Goal: Transaction & Acquisition: Purchase product/service

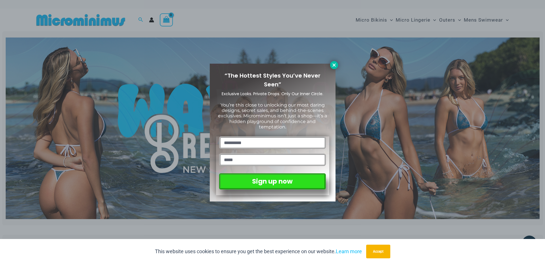
click at [332, 64] on icon at bounding box center [334, 64] width 5 height 5
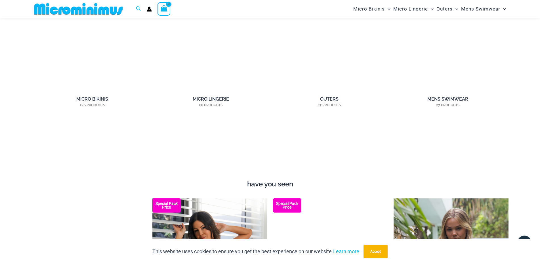
scroll to position [458, 0]
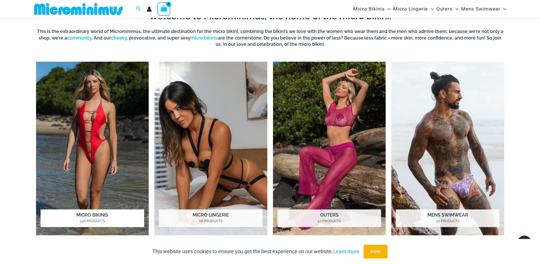
click at [73, 143] on img "Visit product category Micro Bikinis" at bounding box center [92, 148] width 113 height 173
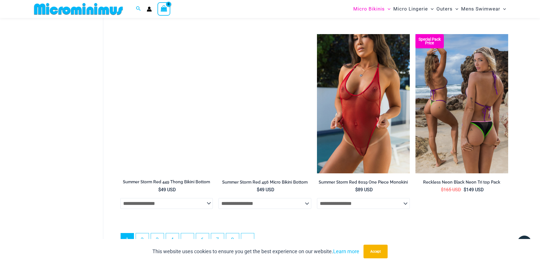
scroll to position [1640, 0]
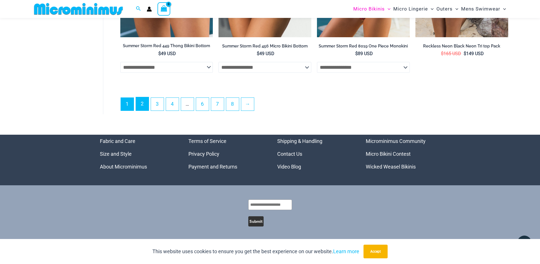
click at [148, 104] on link "2" at bounding box center [142, 103] width 13 height 13
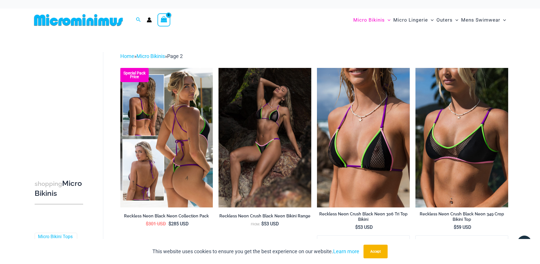
click at [159, 147] on img at bounding box center [166, 137] width 93 height 139
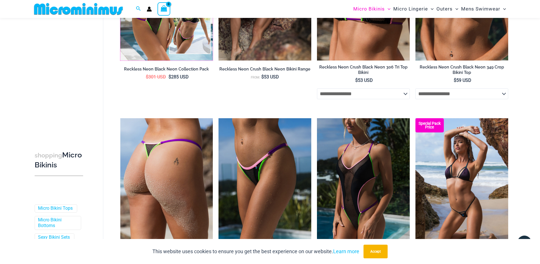
scroll to position [140, 0]
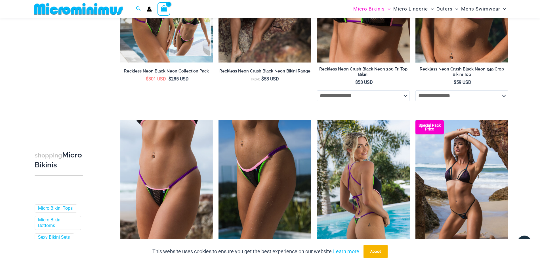
click at [355, 187] on img at bounding box center [363, 189] width 93 height 139
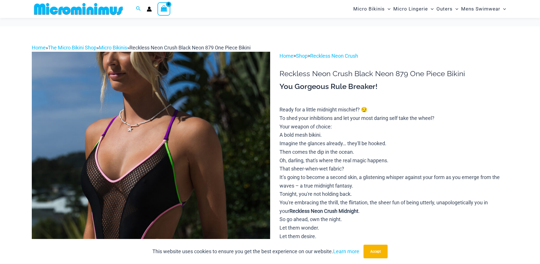
scroll to position [400, 0]
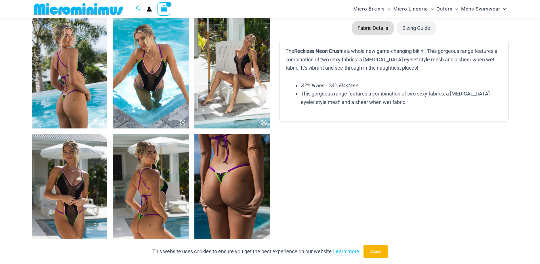
click at [72, 204] on img at bounding box center [70, 191] width 76 height 114
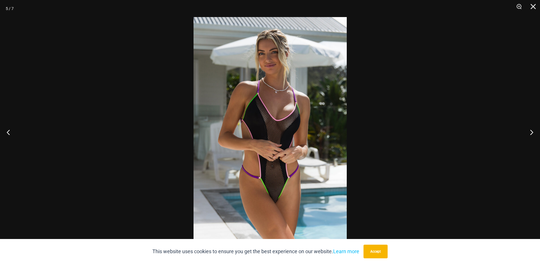
click at [276, 188] on img at bounding box center [270, 132] width 153 height 230
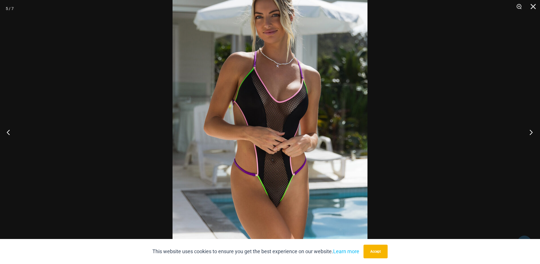
click at [530, 132] on button "Next" at bounding box center [529, 132] width 21 height 28
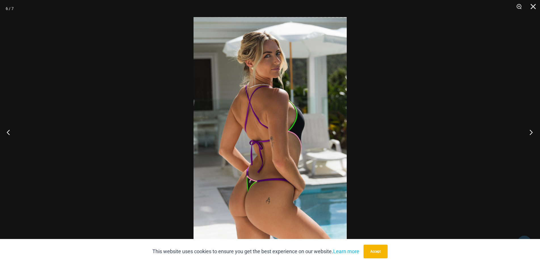
click at [530, 132] on button "Next" at bounding box center [529, 132] width 21 height 28
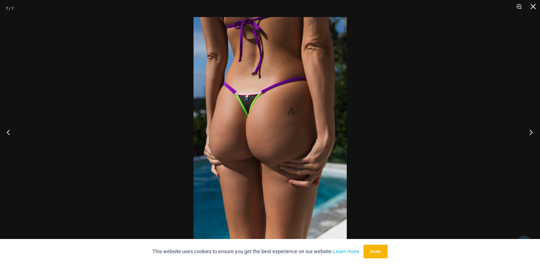
click at [530, 132] on button "Next" at bounding box center [529, 132] width 21 height 28
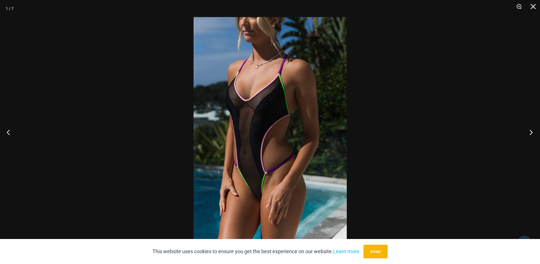
click at [530, 132] on button "Next" at bounding box center [529, 132] width 21 height 28
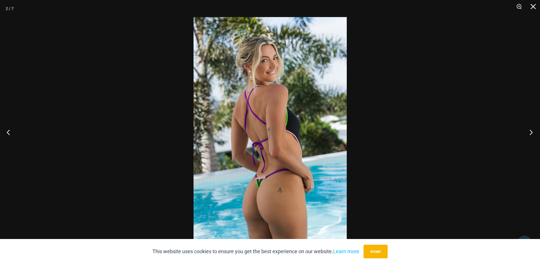
click at [530, 132] on button "Next" at bounding box center [529, 132] width 21 height 28
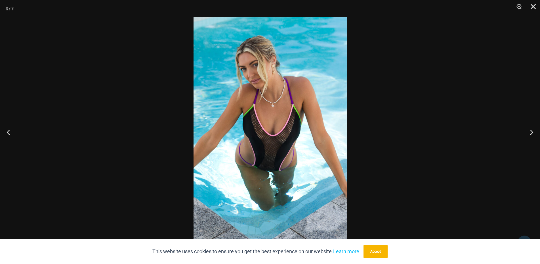
click at [472, 115] on div at bounding box center [270, 132] width 540 height 264
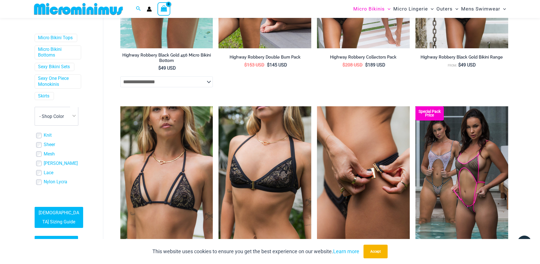
scroll to position [1438, 0]
